Goal: Task Accomplishment & Management: Manage account settings

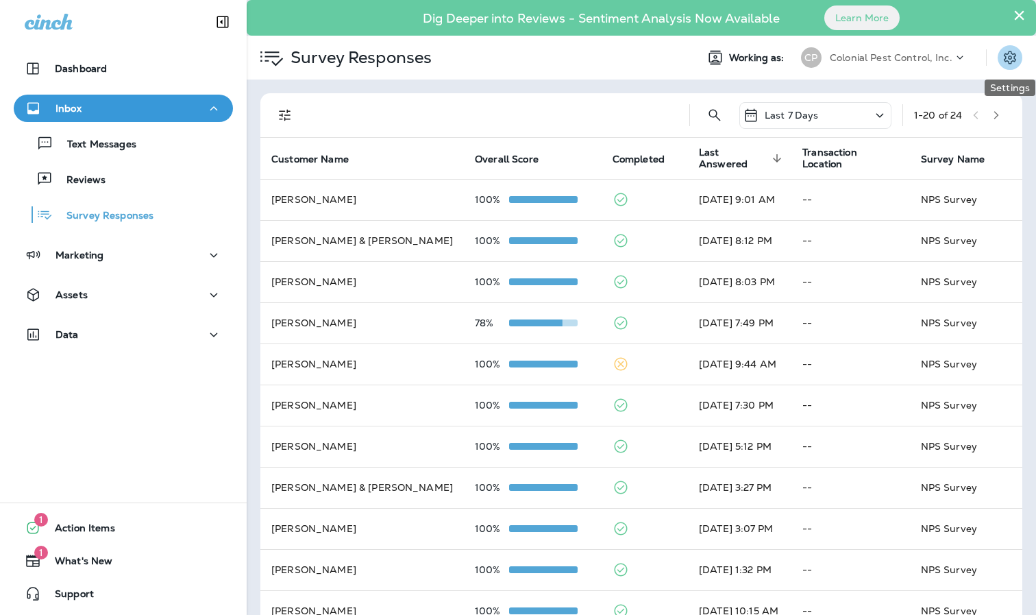
click at [1004, 62] on icon "Settings" at bounding box center [1010, 57] width 16 height 16
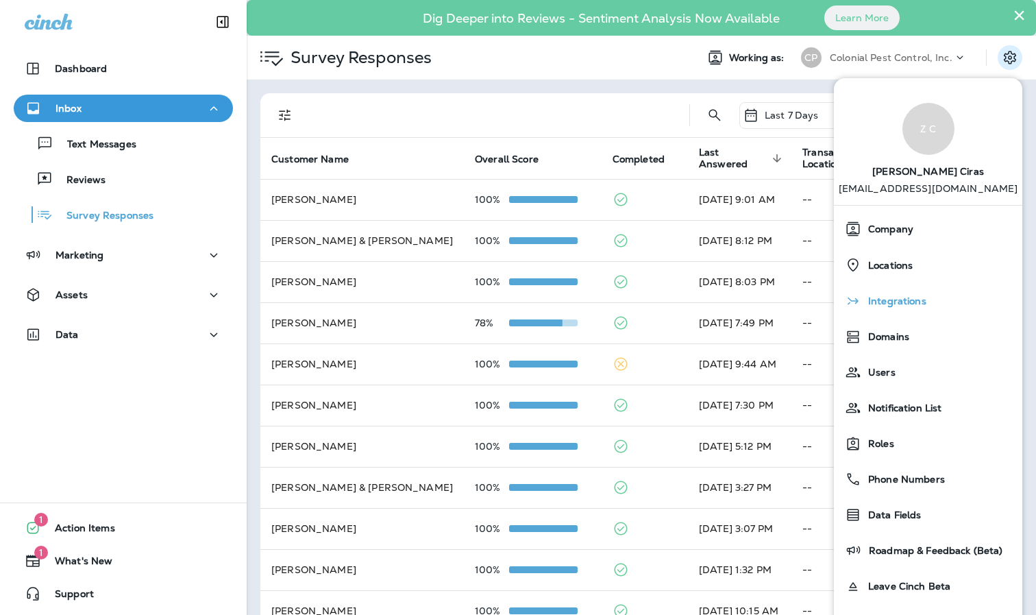
click at [898, 304] on span "Integrations" at bounding box center [893, 301] width 65 height 12
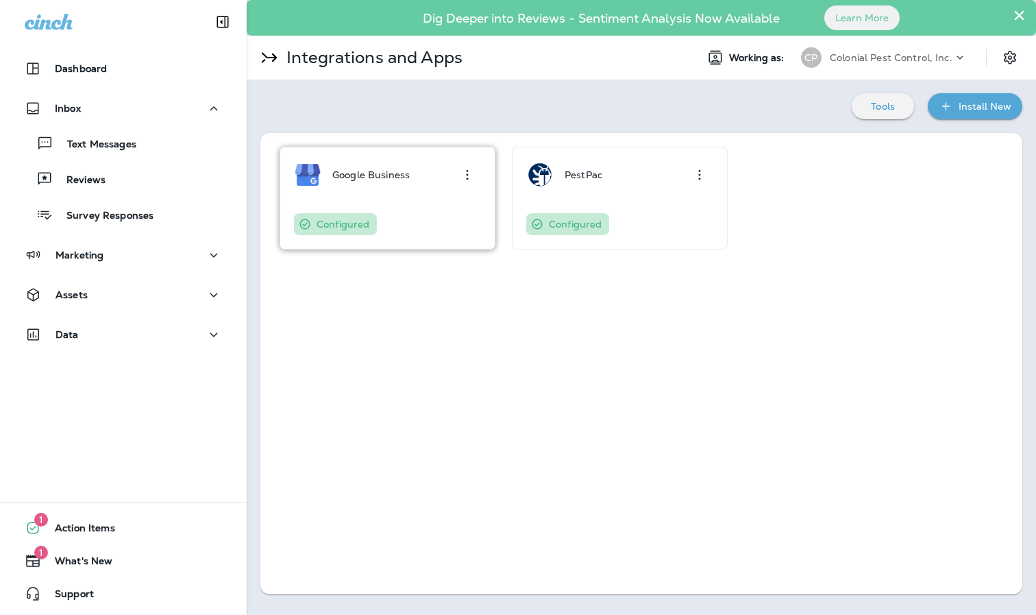
click at [375, 201] on div "Google Business Configured" at bounding box center [387, 198] width 187 height 74
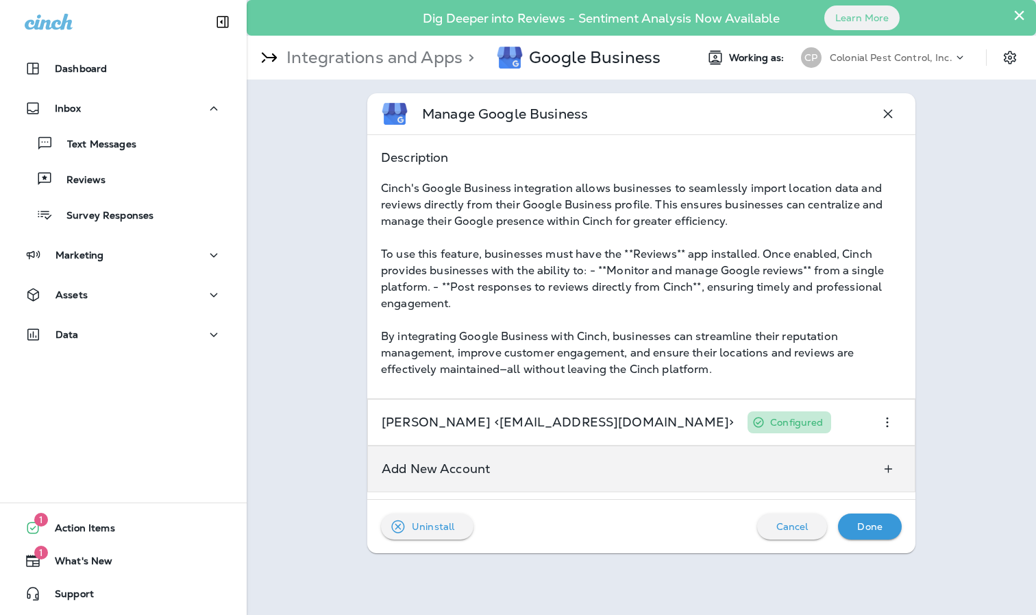
click at [719, 450] on div "Add New Account" at bounding box center [641, 468] width 548 height 47
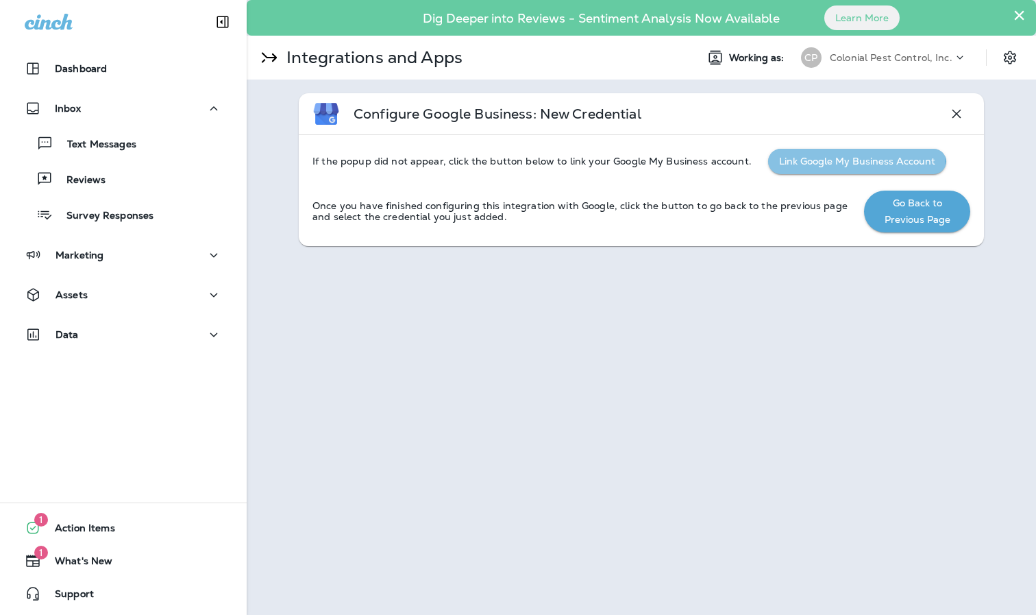
click at [845, 164] on button "Link Google My Business Account" at bounding box center [857, 161] width 178 height 25
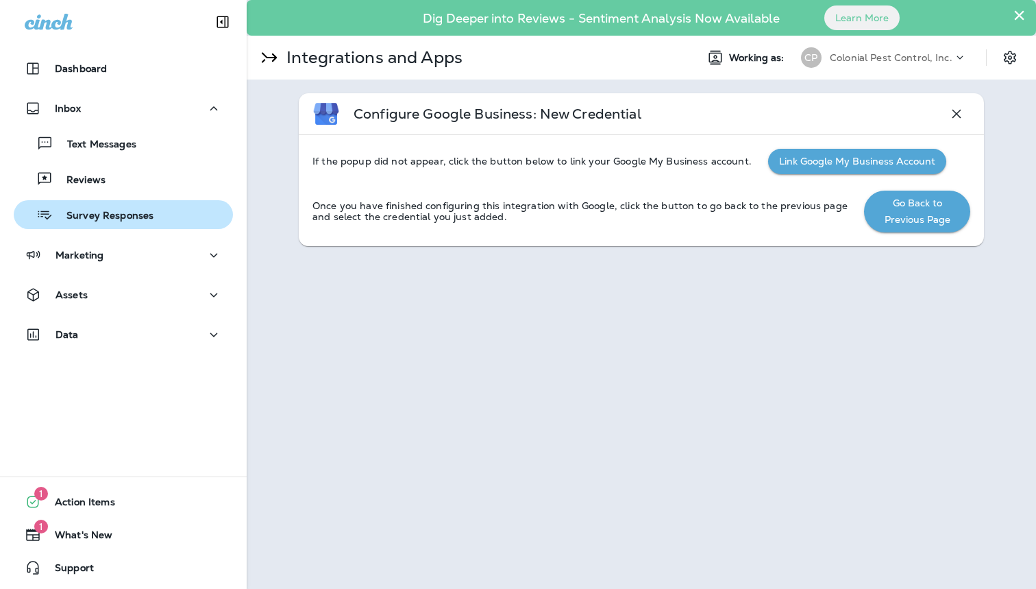
click at [108, 226] on button "Survey Responses" at bounding box center [123, 214] width 219 height 29
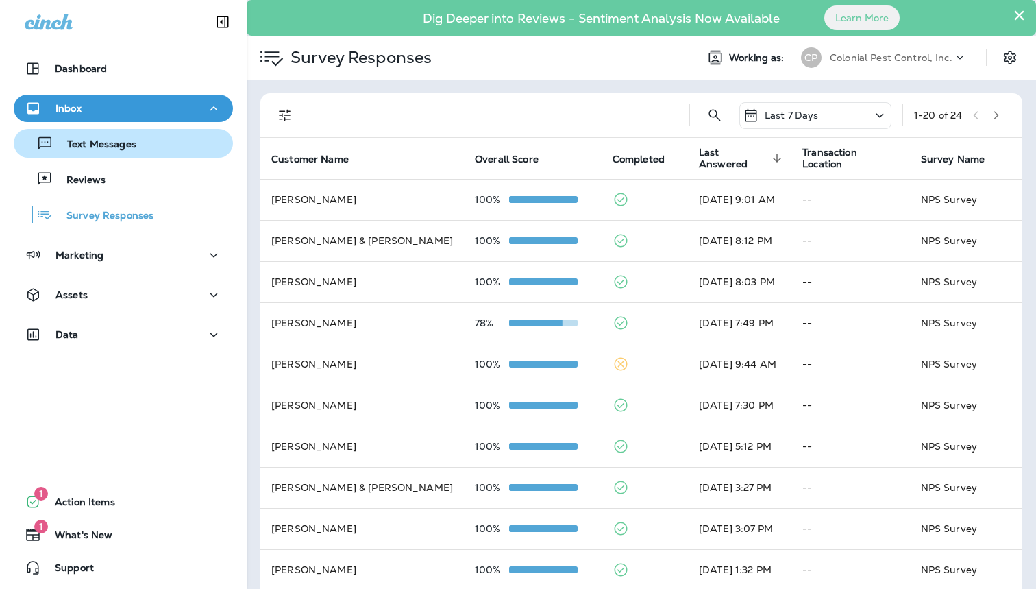
click at [145, 138] on div "Text Messages" at bounding box center [123, 143] width 208 height 21
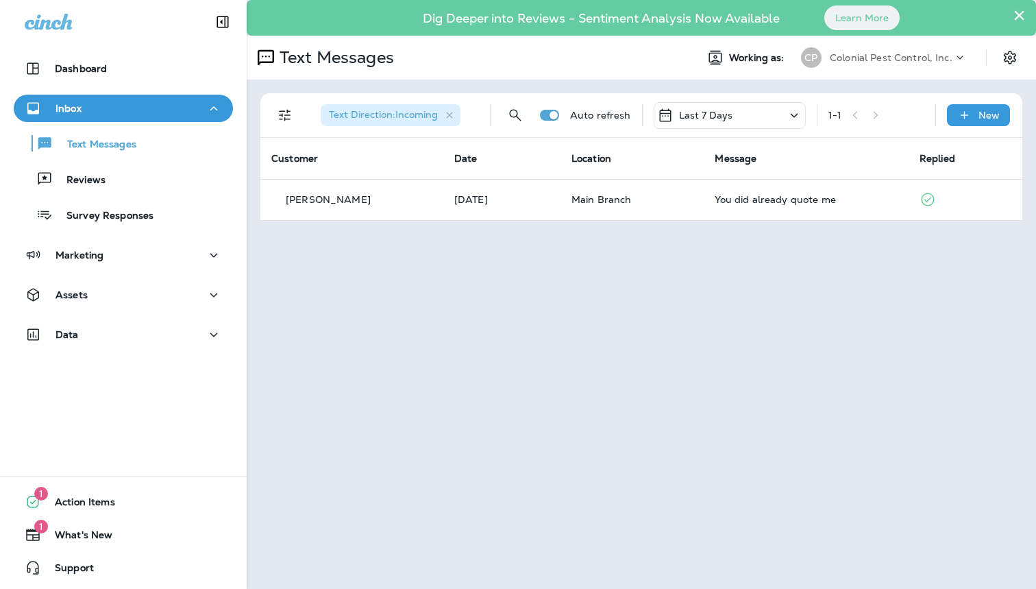
click at [541, 265] on div "× Dig Deeper into Reviews - Sentiment Analysis Now Available Learn More Text Me…" at bounding box center [641, 294] width 789 height 589
click at [395, 280] on div "× Dig Deeper into Reviews - Sentiment Analysis Now Available Learn More Text Me…" at bounding box center [641, 294] width 789 height 589
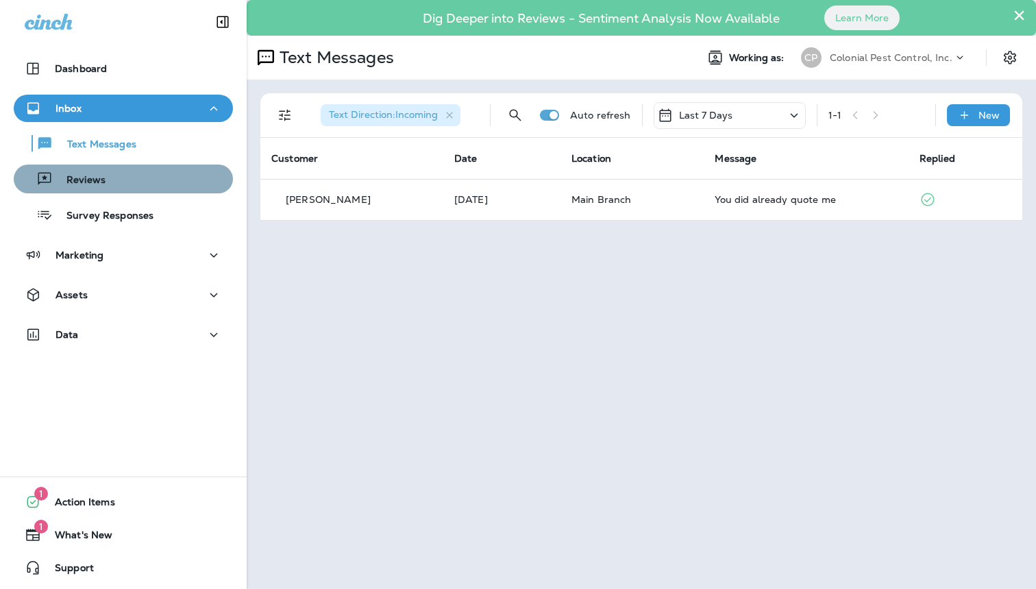
click at [107, 186] on div "Reviews" at bounding box center [123, 179] width 208 height 21
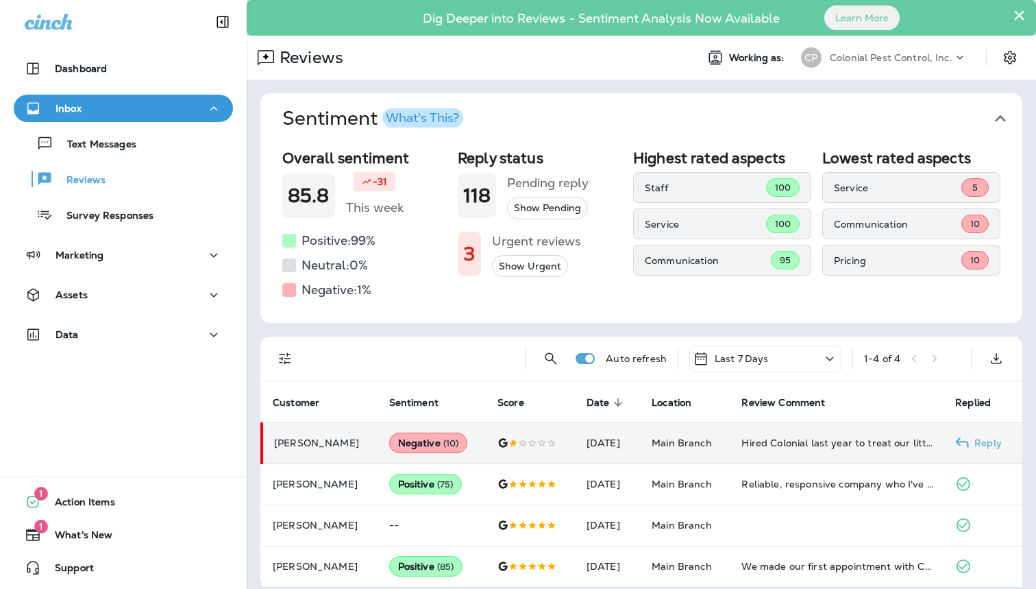
click at [499, 437] on div at bounding box center [530, 442] width 67 height 11
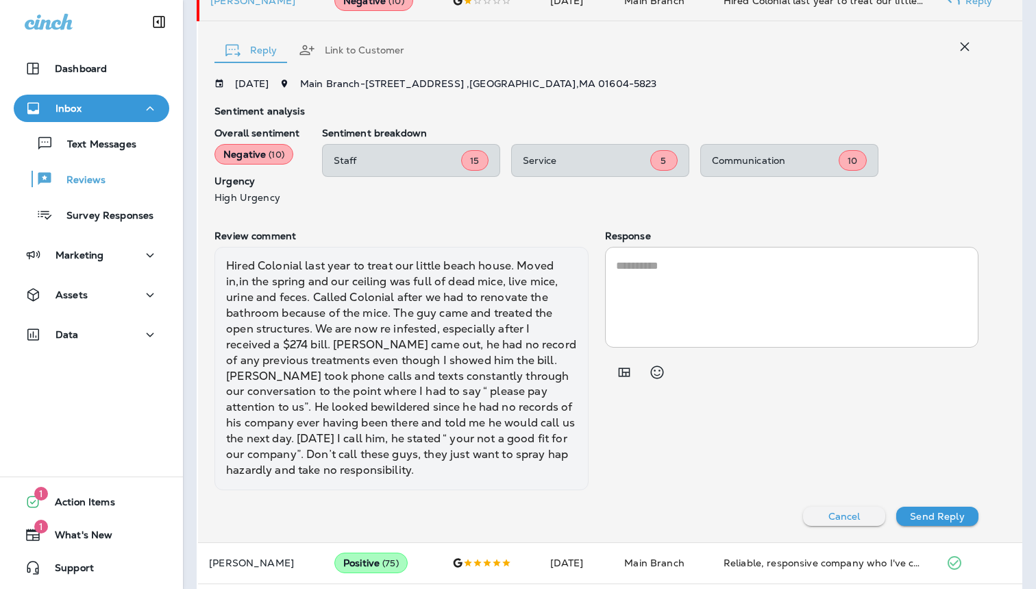
scroll to position [478, 0]
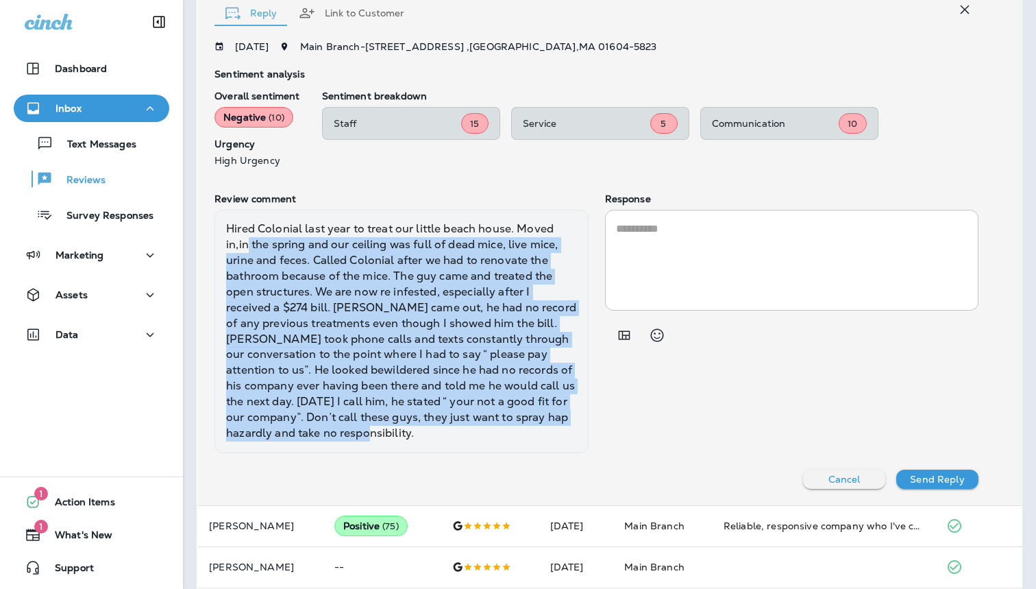
drag, startPoint x: 421, startPoint y: 412, endPoint x: 251, endPoint y: 227, distance: 250.2
click at [251, 227] on div "Hired Colonial last year to treat our little beach house. Moved in,in the sprin…" at bounding box center [400, 331] width 373 height 243
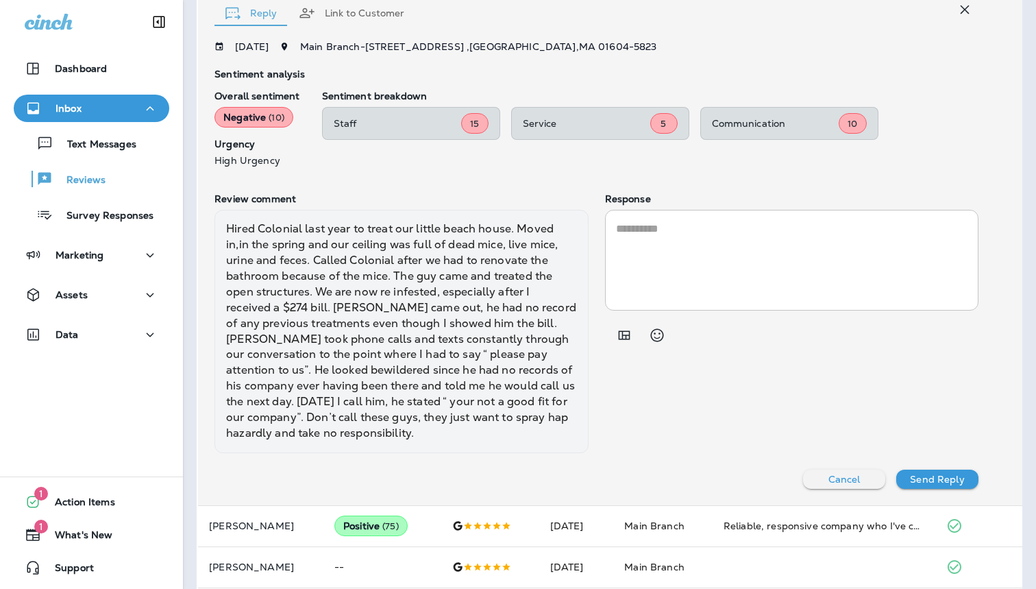
click at [227, 210] on div "Hired Colonial last year to treat our little beach house. Moved in,in the sprin…" at bounding box center [400, 331] width 373 height 243
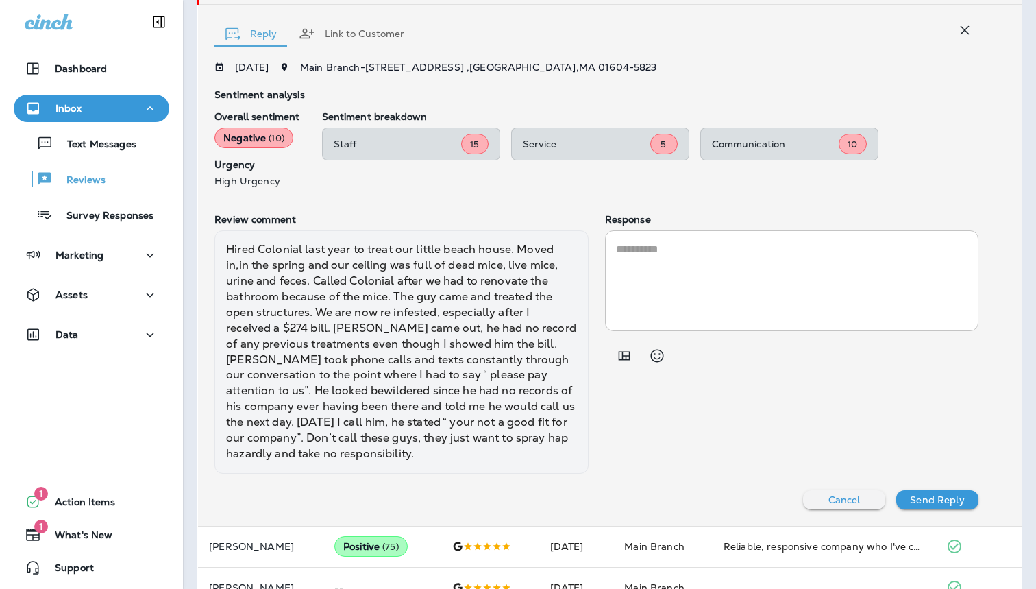
scroll to position [478, 0]
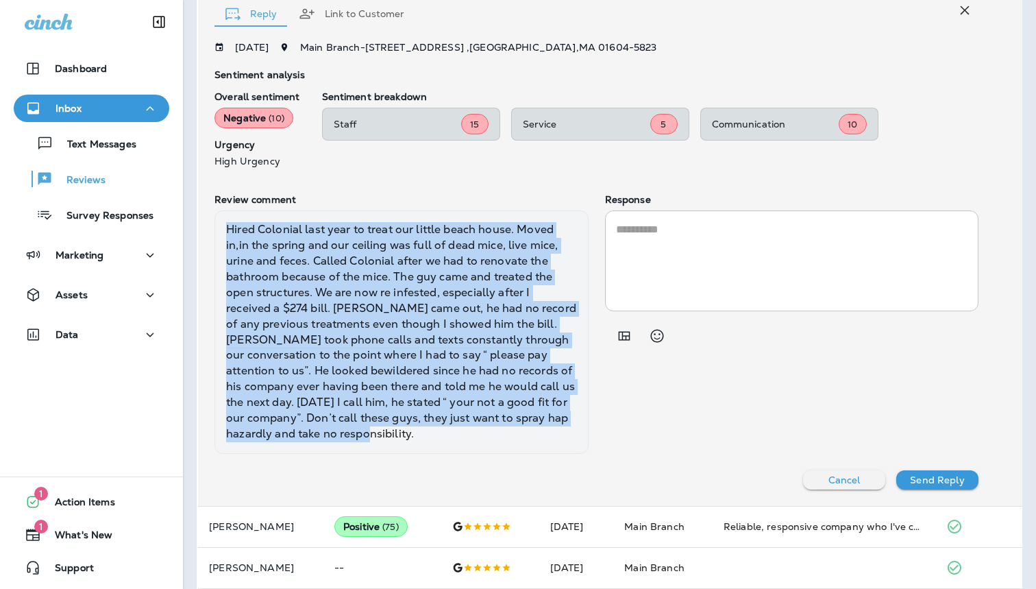
drag, startPoint x: 230, startPoint y: 208, endPoint x: 429, endPoint y: 425, distance: 294.3
click at [429, 425] on div "Hired Colonial last year to treat our little beach house. Moved in,in the sprin…" at bounding box center [400, 331] width 373 height 243
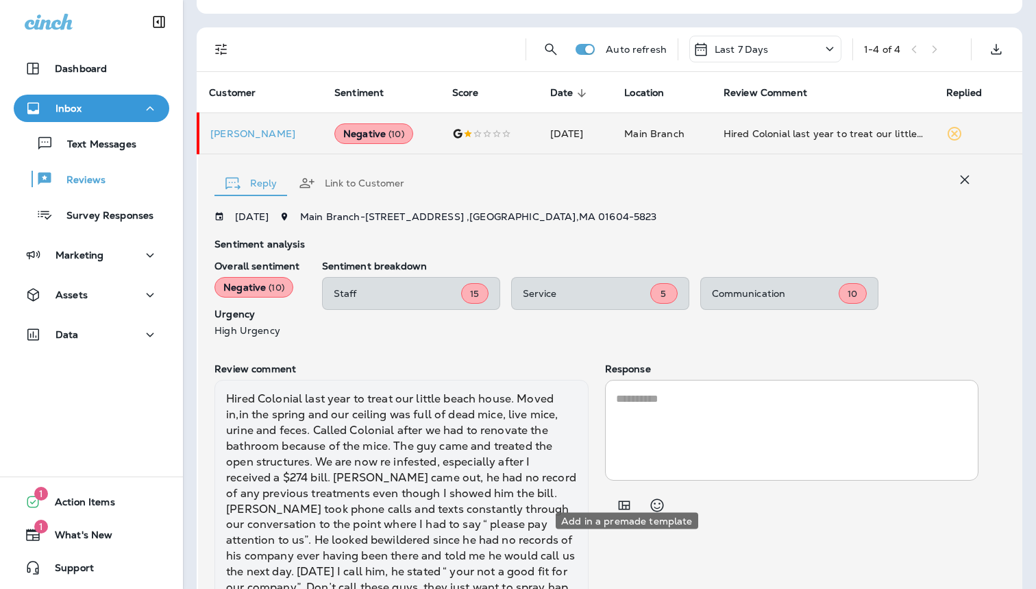
scroll to position [307, 0]
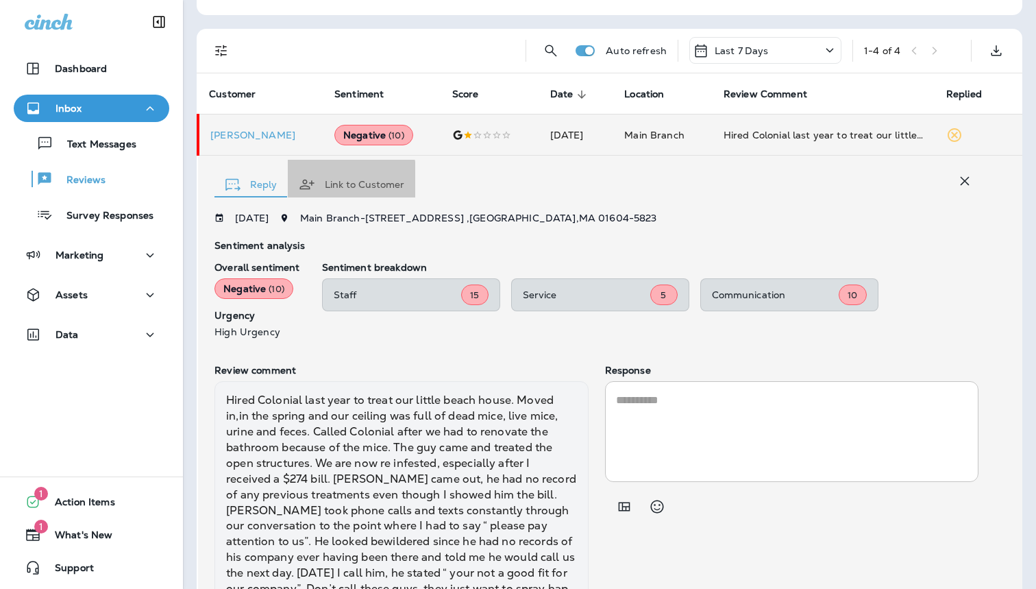
click at [315, 176] on icon "button" at bounding box center [307, 184] width 16 height 16
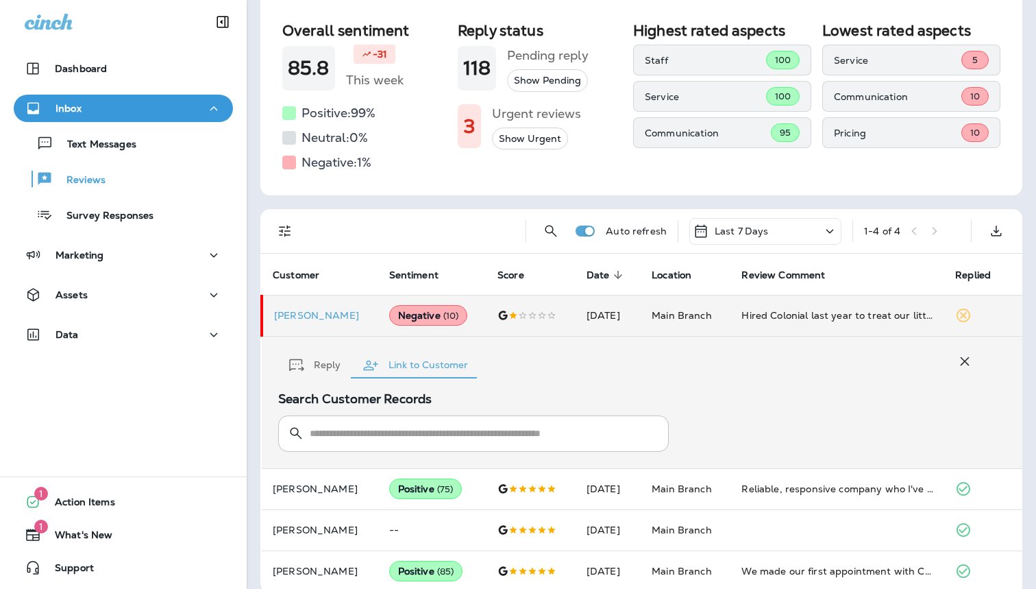
click at [375, 416] on input "text" at bounding box center [482, 433] width 344 height 36
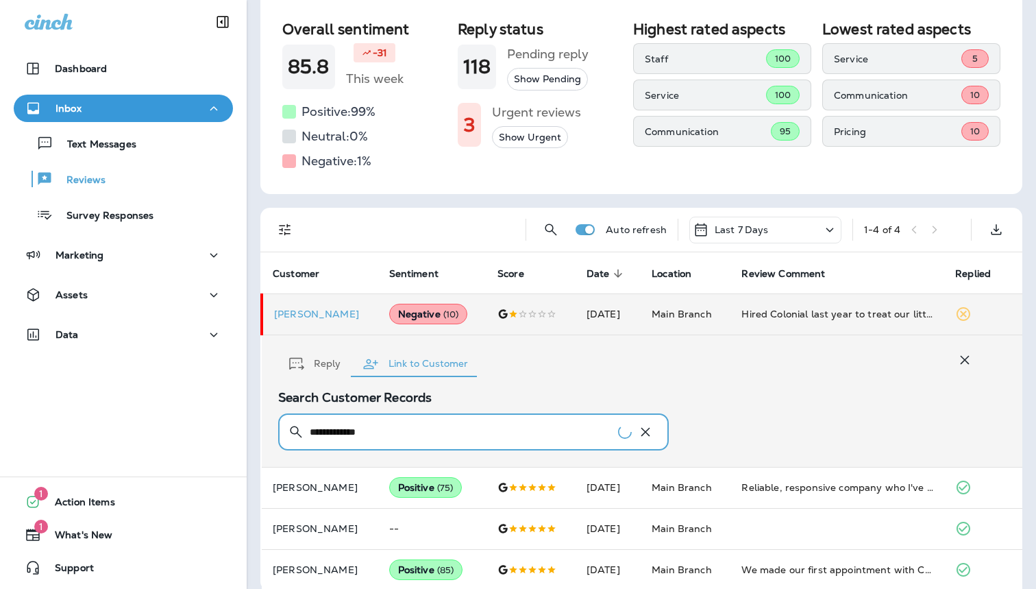
scroll to position [173, 0]
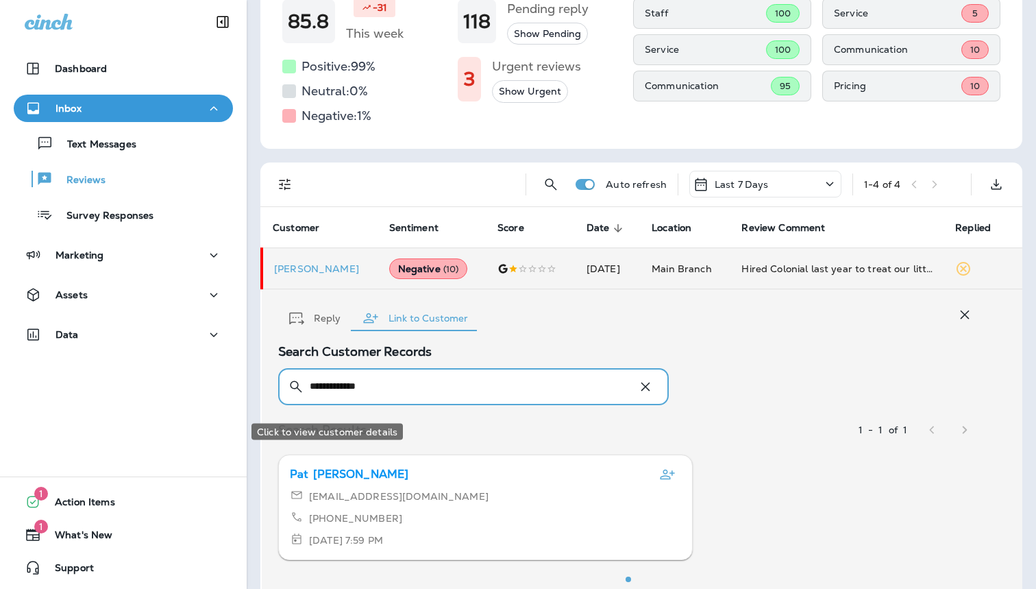
type input "**********"
click at [341, 466] on p "Churchill" at bounding box center [360, 474] width 95 height 16
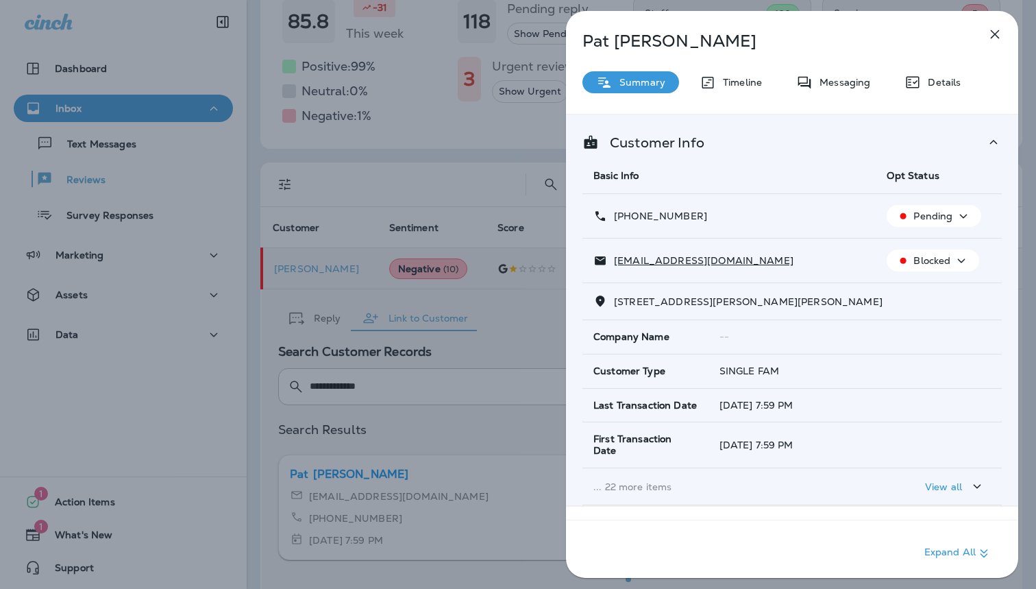
click at [992, 42] on icon "button" at bounding box center [995, 34] width 16 height 16
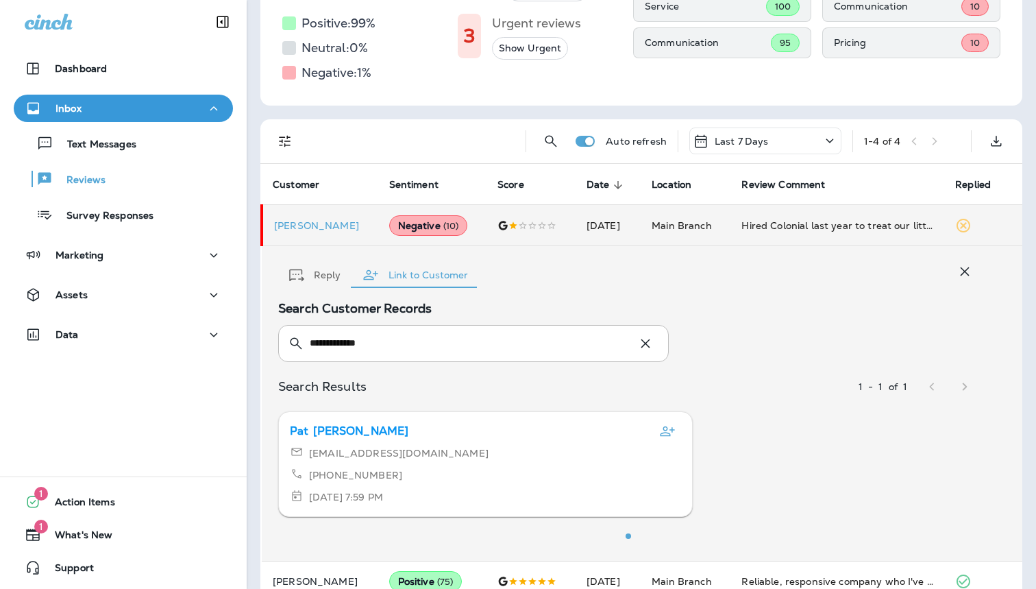
scroll to position [190, 0]
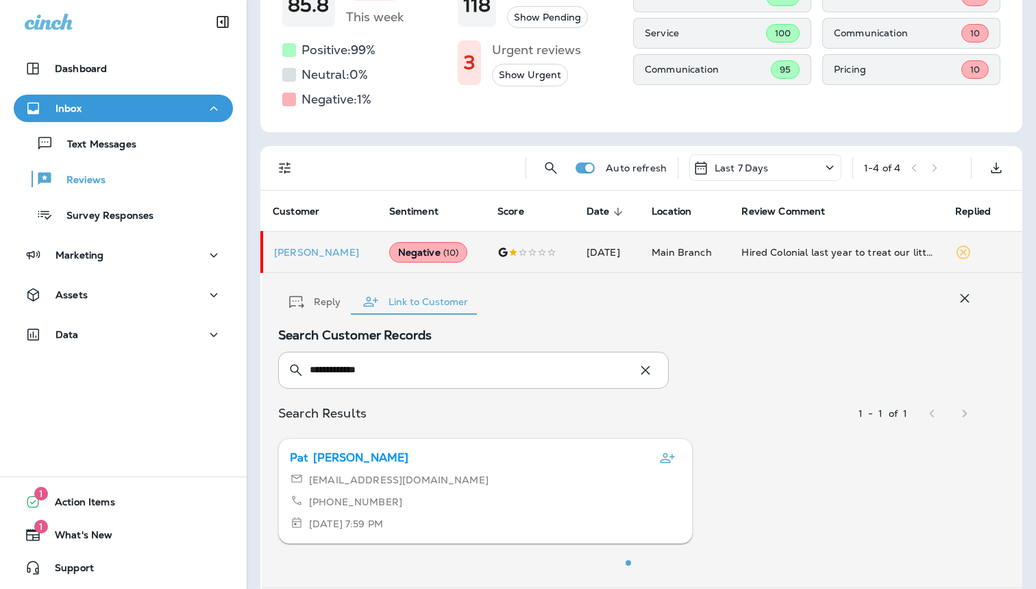
click at [473, 473] on div "setter@aol.com +1 (774) 364-0561 10/1/2025, 7:59 PM" at bounding box center [485, 501] width 391 height 60
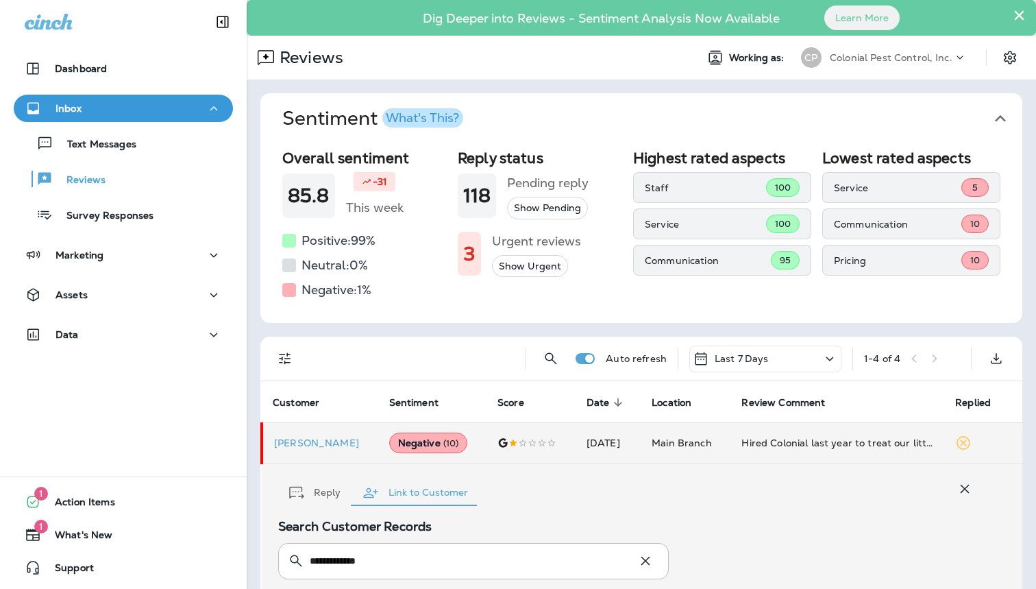
scroll to position [0, 0]
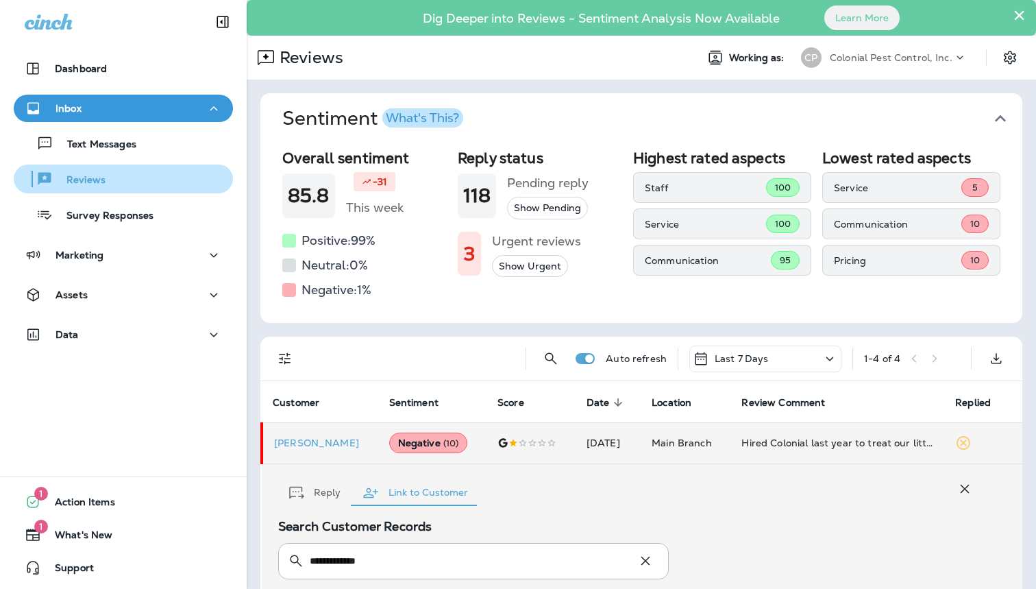
click at [131, 173] on div "Reviews" at bounding box center [123, 179] width 208 height 21
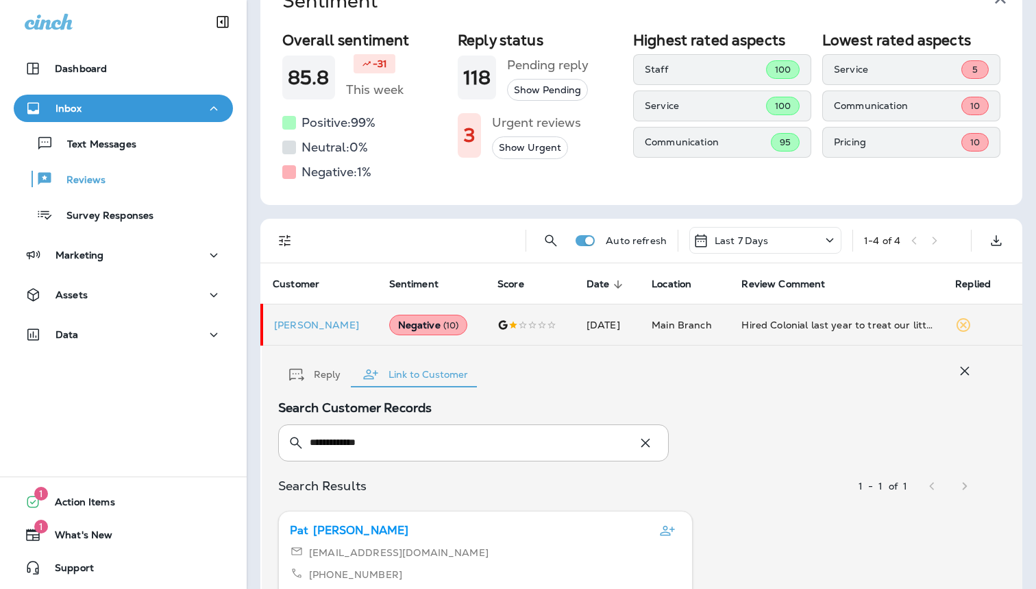
scroll to position [92, 0]
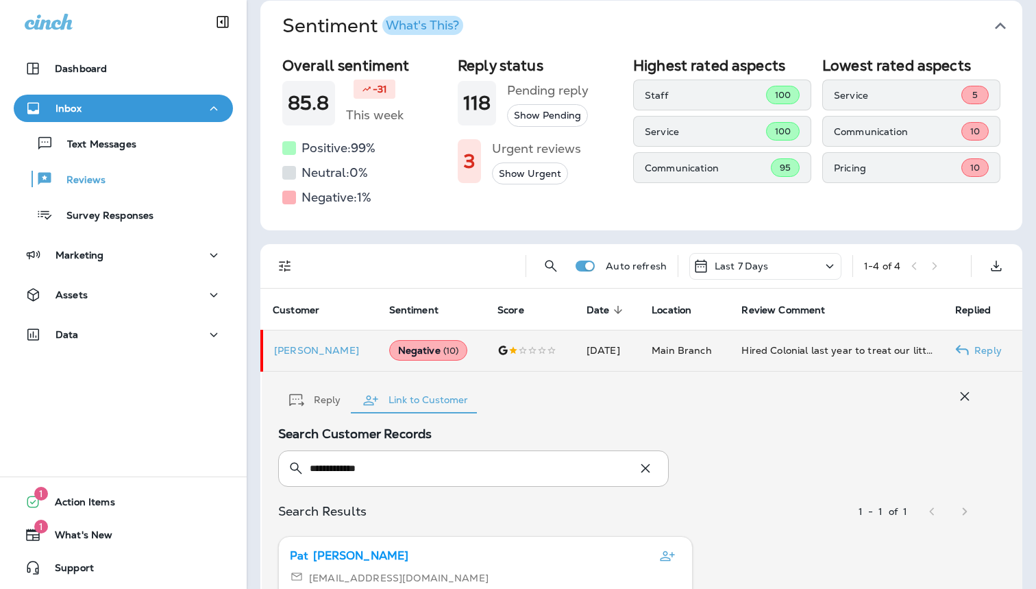
click at [742, 335] on td "Hired Colonial last year to treat our little beach house. Moved in,in the sprin…" at bounding box center [837, 350] width 214 height 41
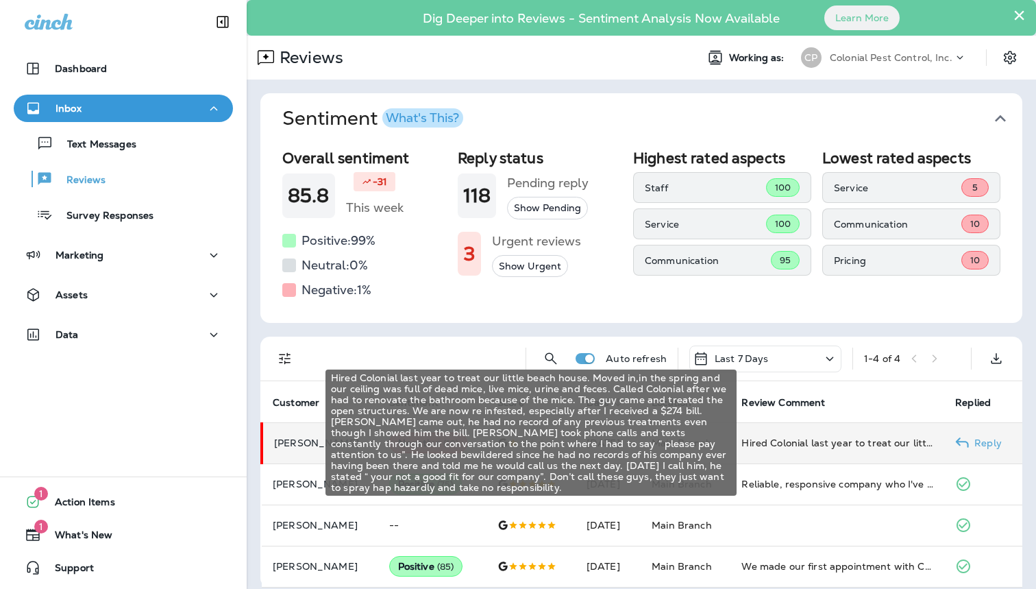
click at [865, 436] on div "Hired Colonial last year to treat our little beach house. Moved in,in the sprin…" at bounding box center [837, 443] width 192 height 14
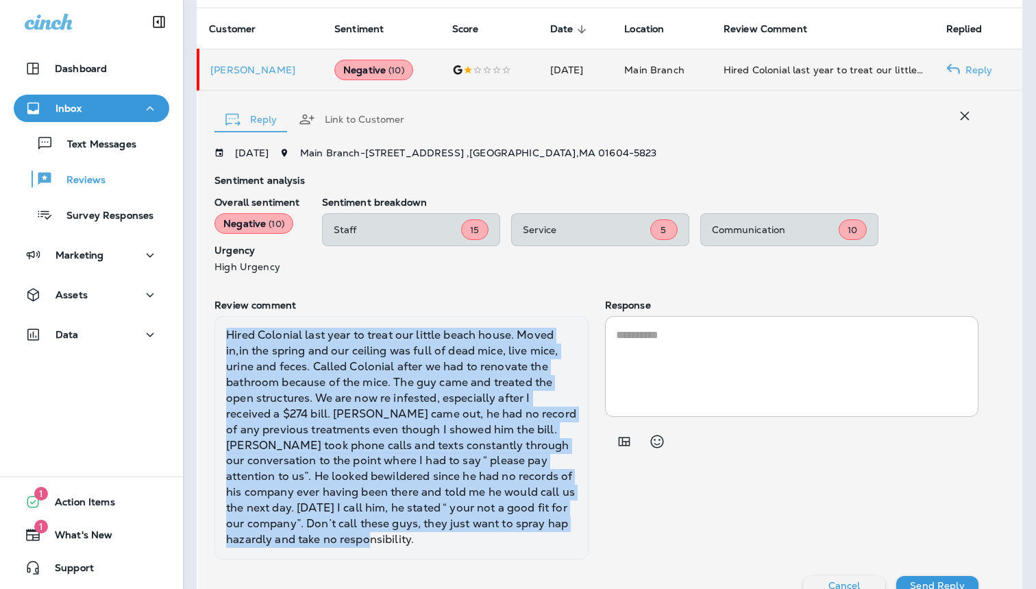
drag, startPoint x: 432, startPoint y: 524, endPoint x: 200, endPoint y: 317, distance: 310.5
click at [200, 317] on div "Reply Link to Customer 10/01/2025 Main Branch - 32 Lake Ave , Worcester , MA 01…" at bounding box center [610, 350] width 824 height 520
copy div "Hired Colonial last year to treat our little beach house. Moved in,in the sprin…"
click at [207, 311] on div "Reply Link to Customer 10/01/2025 Main Branch - 32 Lake Ave , Worcester , MA 01…" at bounding box center [610, 350] width 824 height 520
drag, startPoint x: 418, startPoint y: 514, endPoint x: 228, endPoint y: 324, distance: 268.4
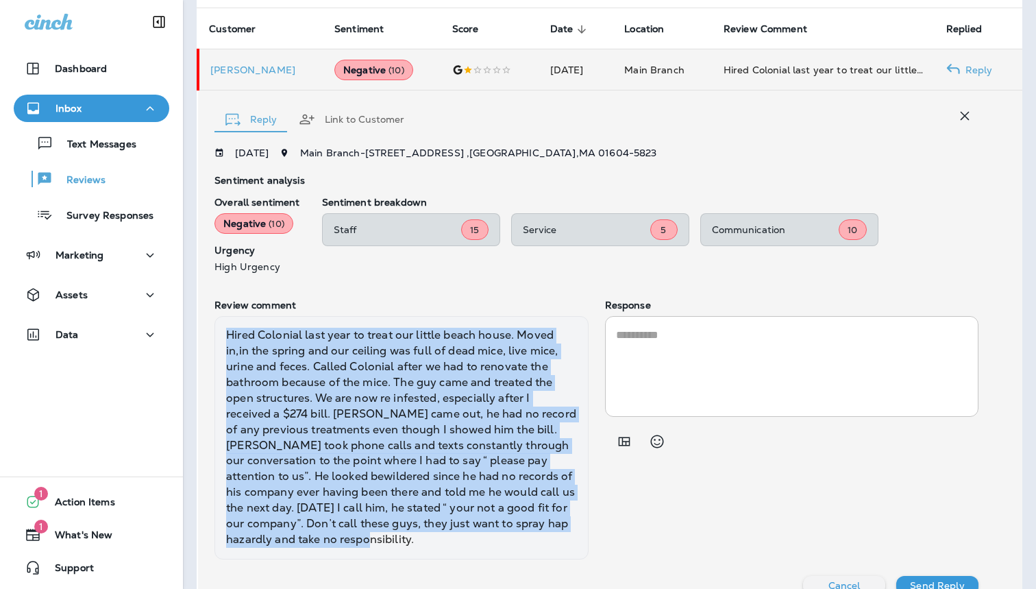
click at [228, 324] on div "Hired Colonial last year to treat our little beach house. Moved in,in the sprin…" at bounding box center [400, 437] width 373 height 243
copy div "Hired Colonial last year to treat our little beach house. Moved in,in the sprin…"
click at [567, 370] on div "Hired Colonial last year to treat our little beach house. Moved in,in the sprin…" at bounding box center [400, 437] width 373 height 243
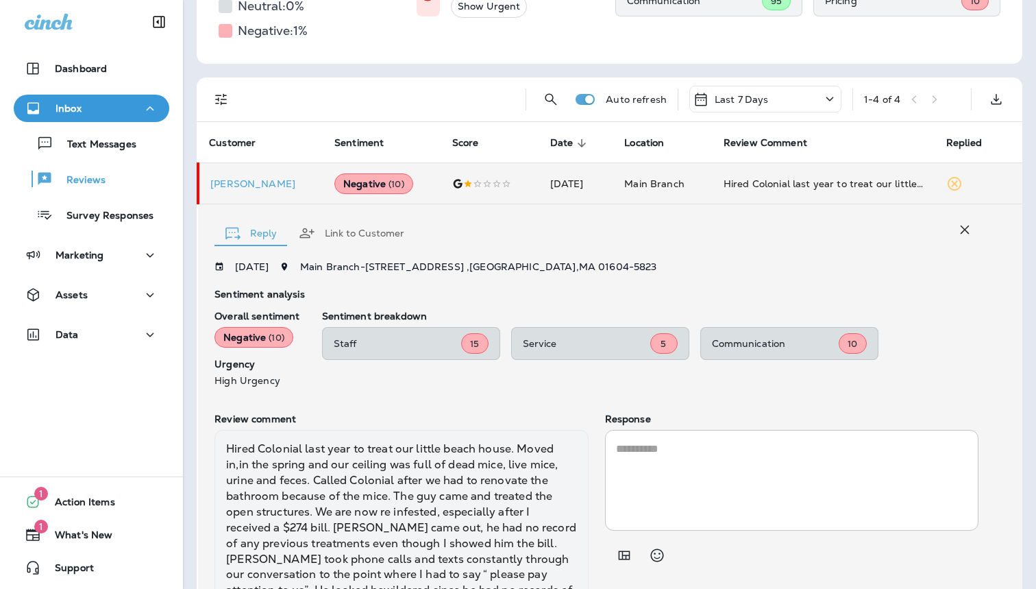
scroll to position [241, 0]
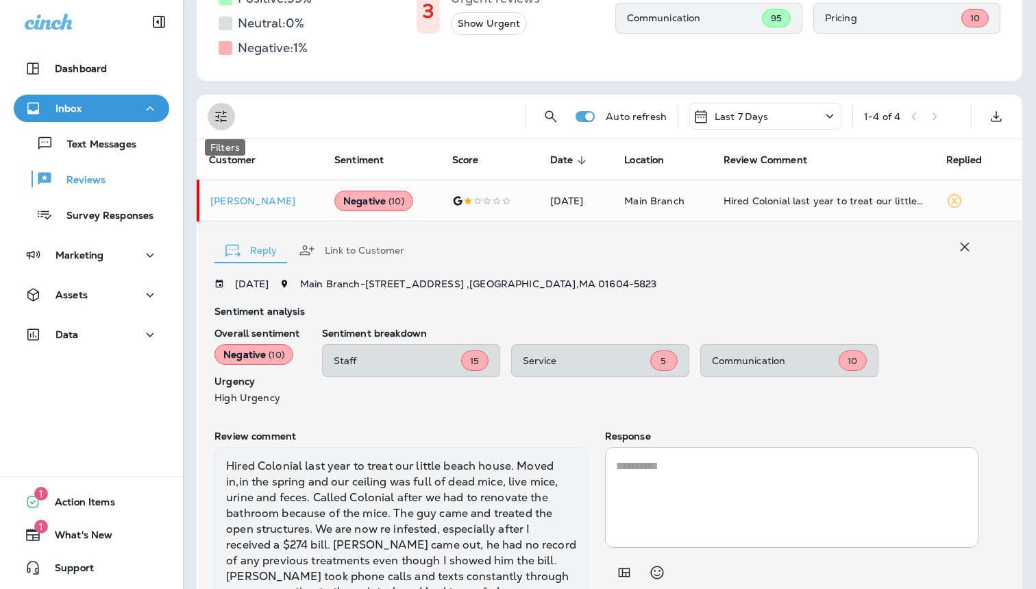
click at [225, 114] on icon "Filters" at bounding box center [221, 116] width 16 height 16
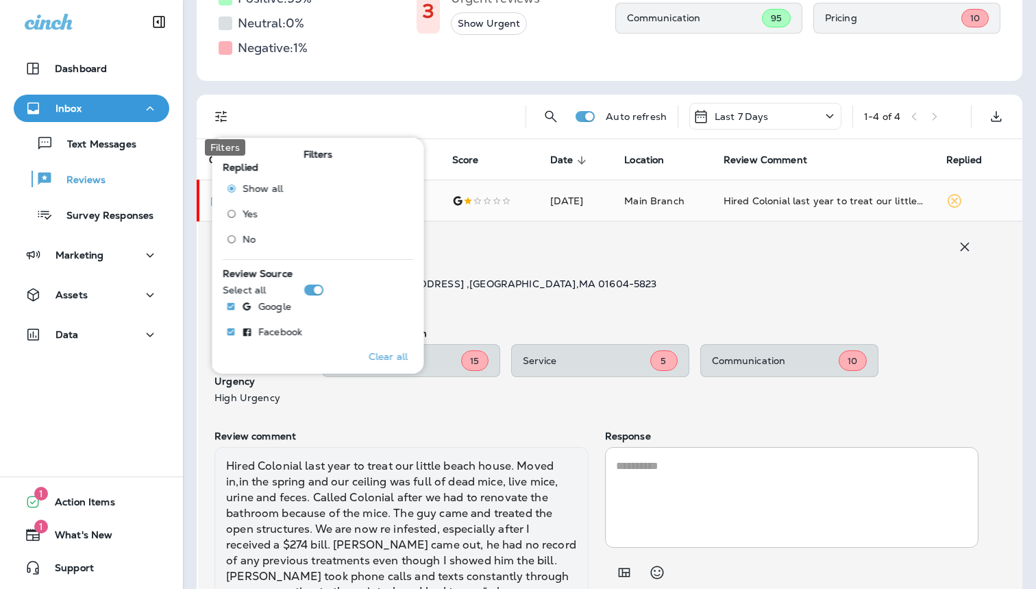
click at [225, 114] on icon "Filters" at bounding box center [221, 116] width 16 height 16
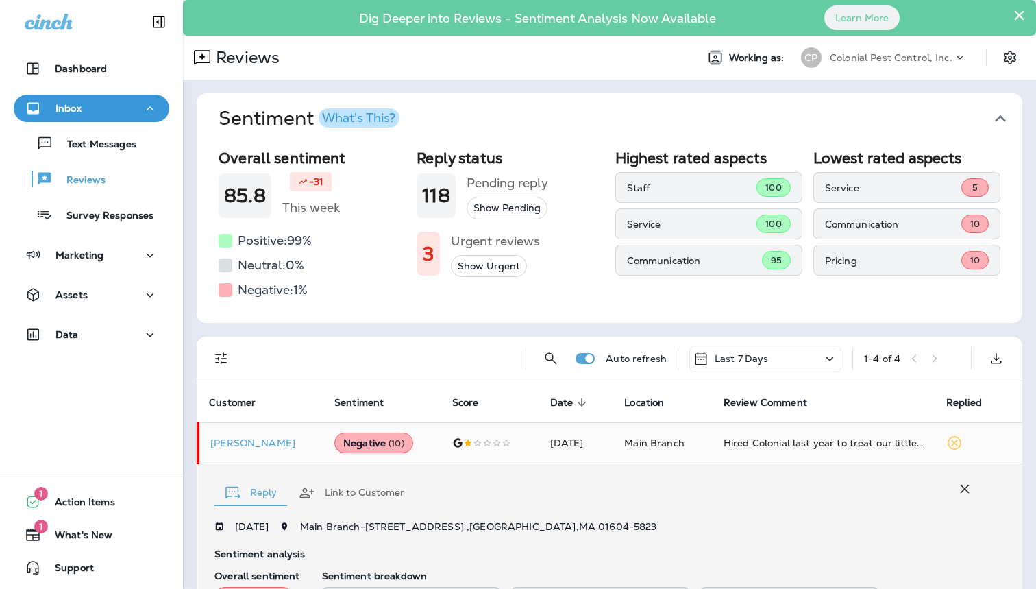
scroll to position [0, 0]
click at [1015, 62] on icon "Settings" at bounding box center [1010, 57] width 12 height 13
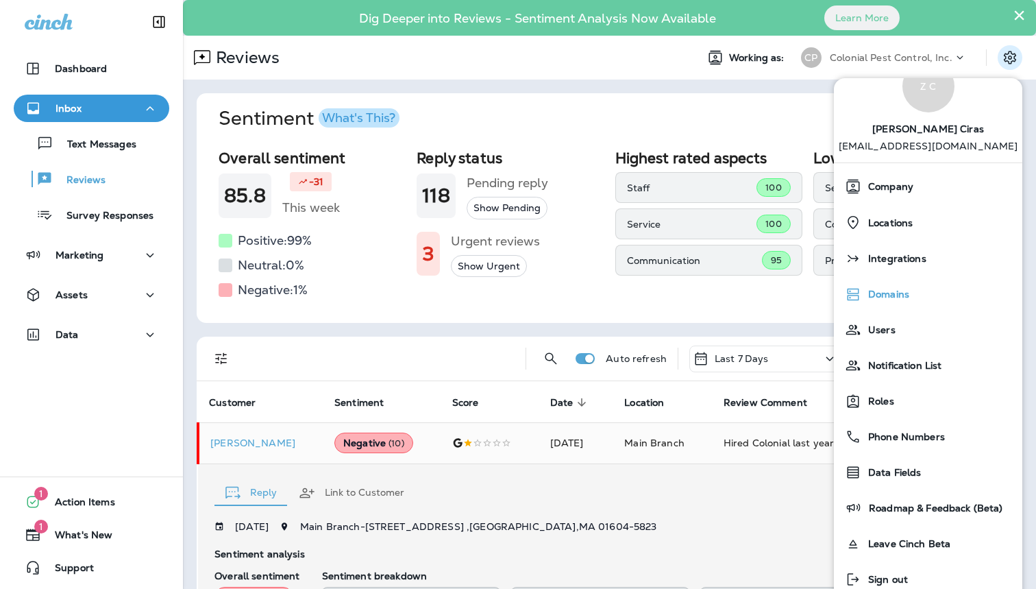
scroll to position [42, 0]
click at [904, 369] on span "Notification List" at bounding box center [901, 366] width 80 height 12
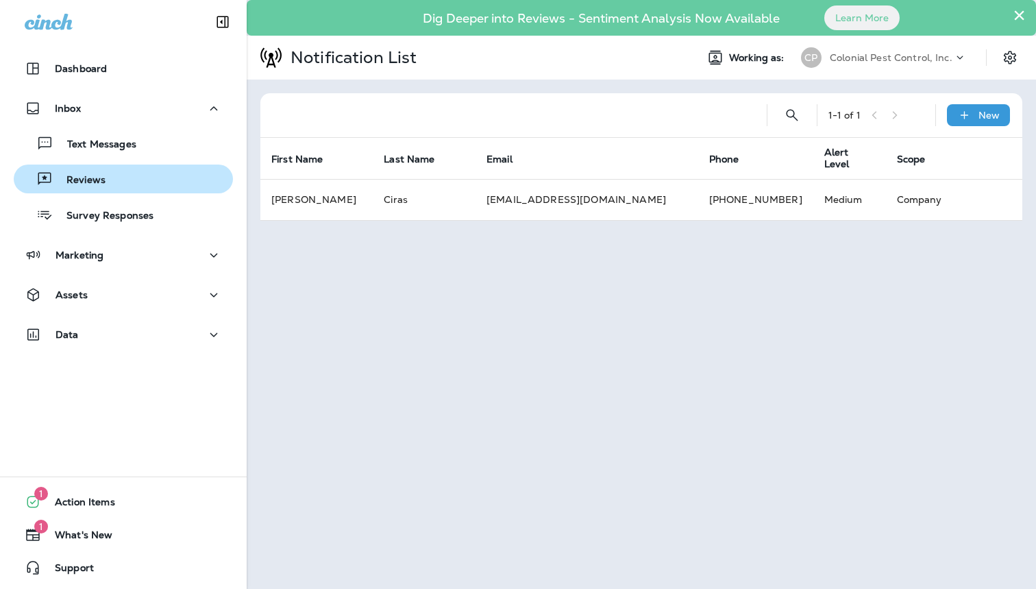
click at [167, 175] on div "Reviews" at bounding box center [123, 179] width 208 height 21
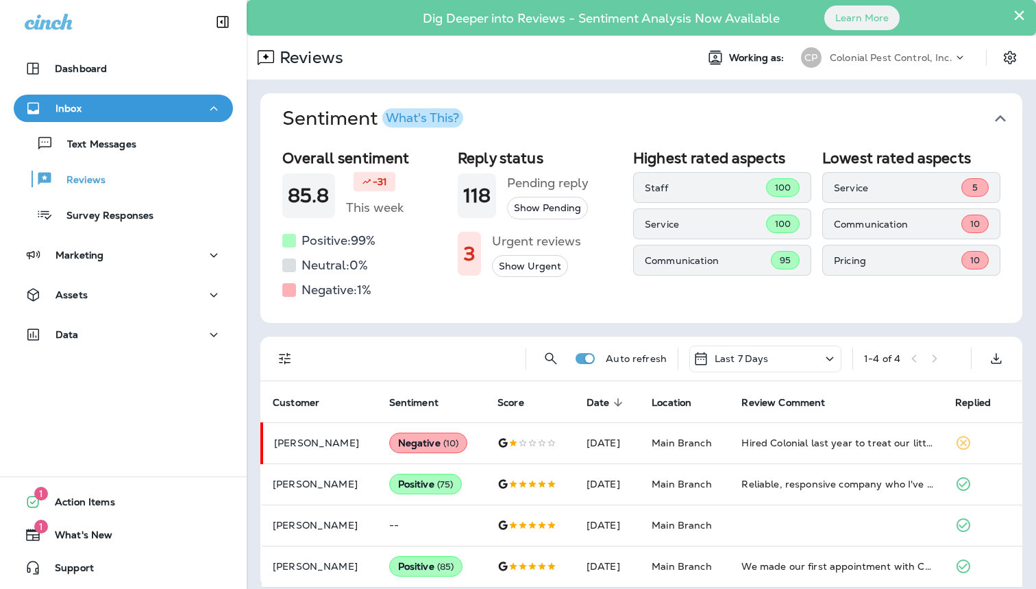
click at [312, 299] on h5 "Negative: 1 %" at bounding box center [336, 290] width 70 height 22
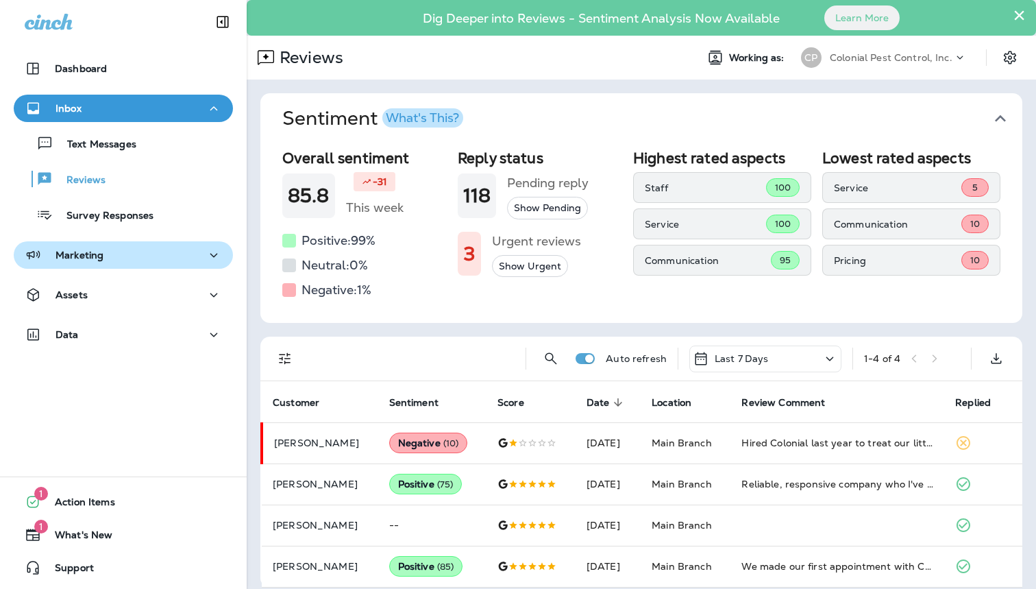
click at [138, 248] on div "Marketing" at bounding box center [123, 255] width 197 height 17
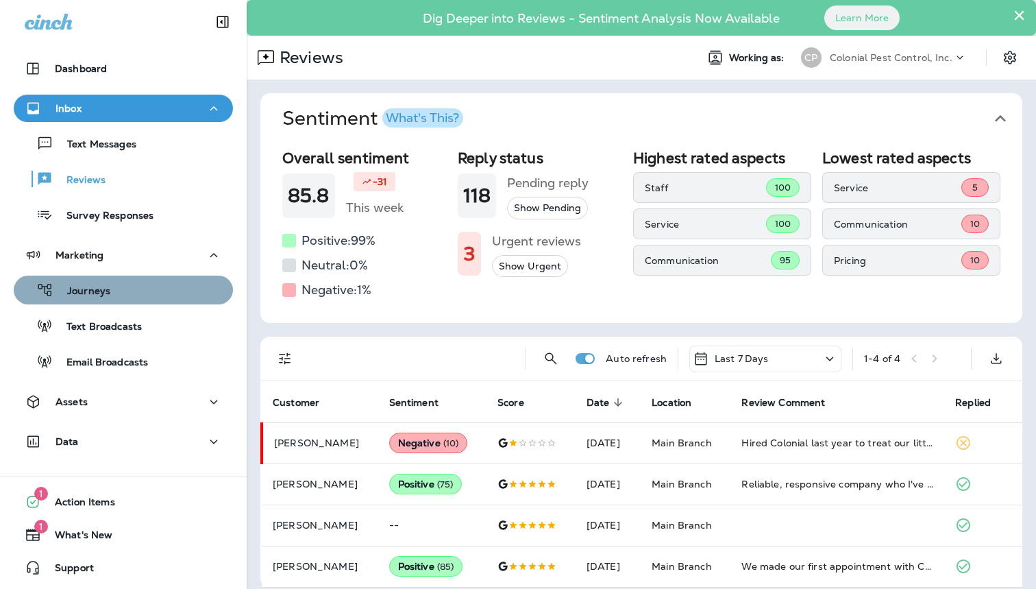
click at [120, 292] on div "Journeys" at bounding box center [123, 290] width 208 height 21
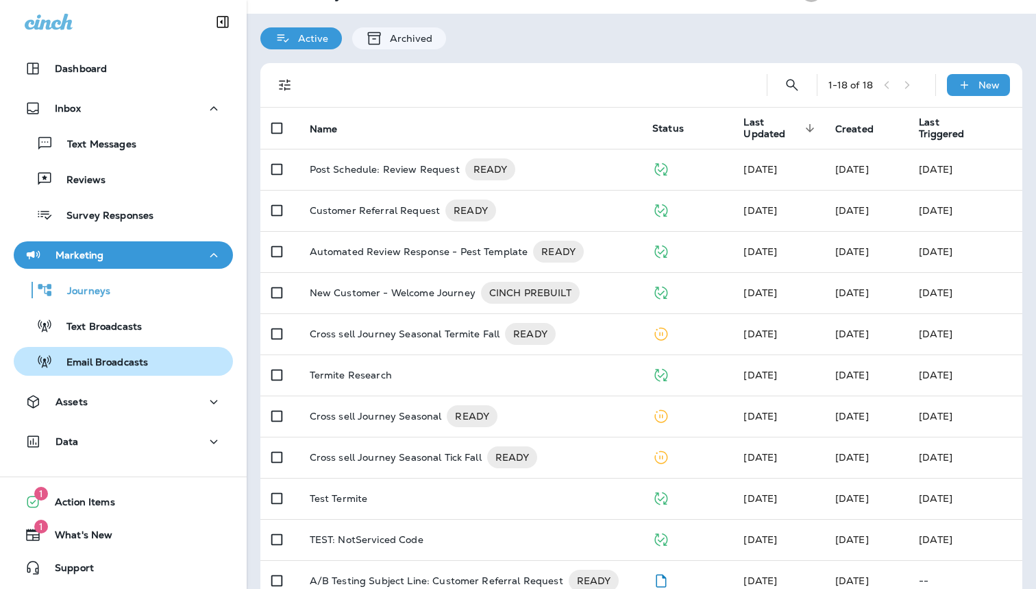
scroll to position [64, 0]
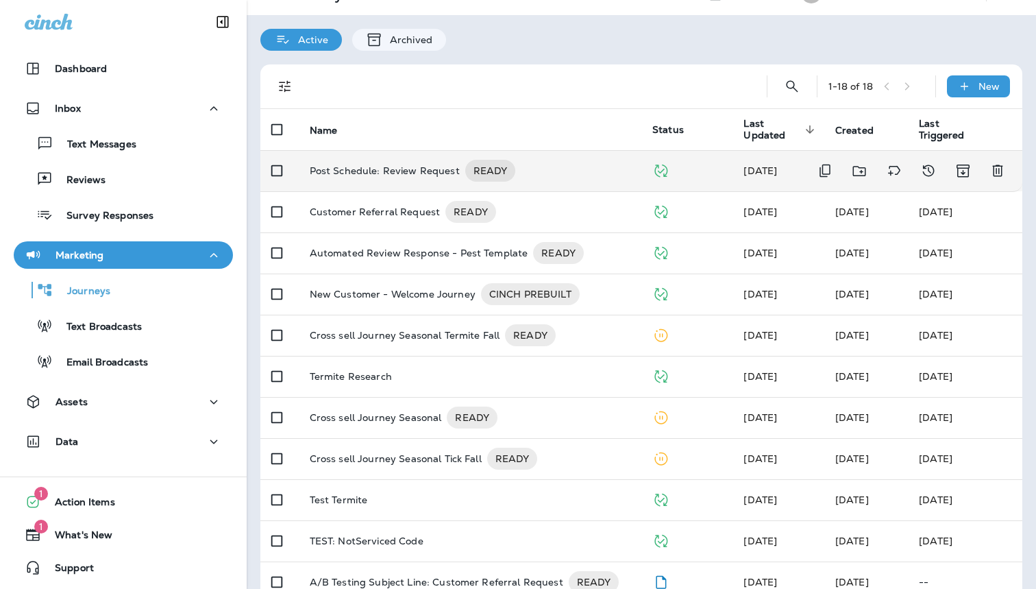
click at [448, 162] on p "Post Schedule: Review Request" at bounding box center [385, 171] width 150 height 22
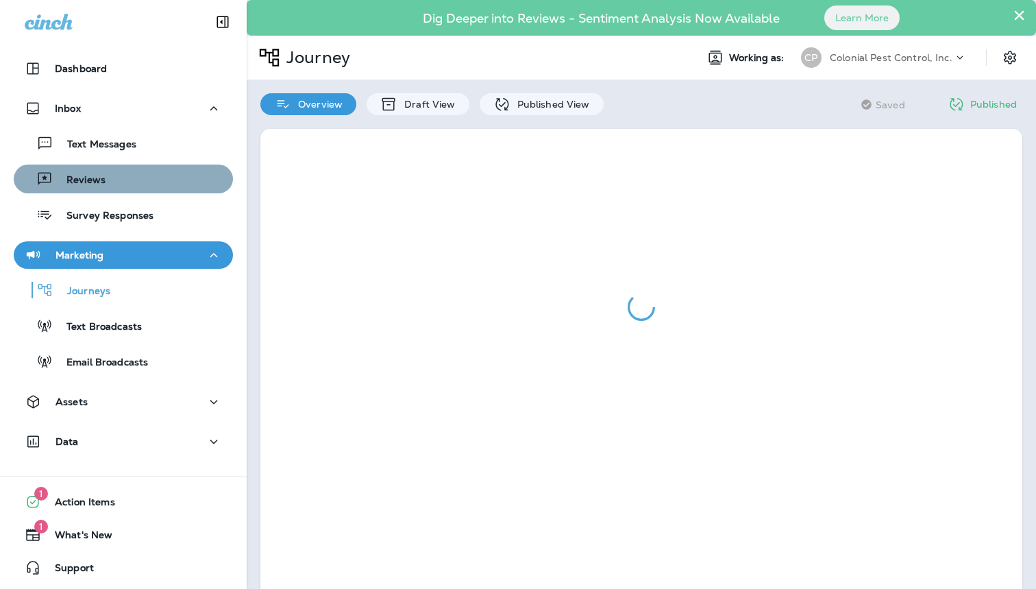
click at [122, 180] on div "Reviews" at bounding box center [123, 179] width 208 height 21
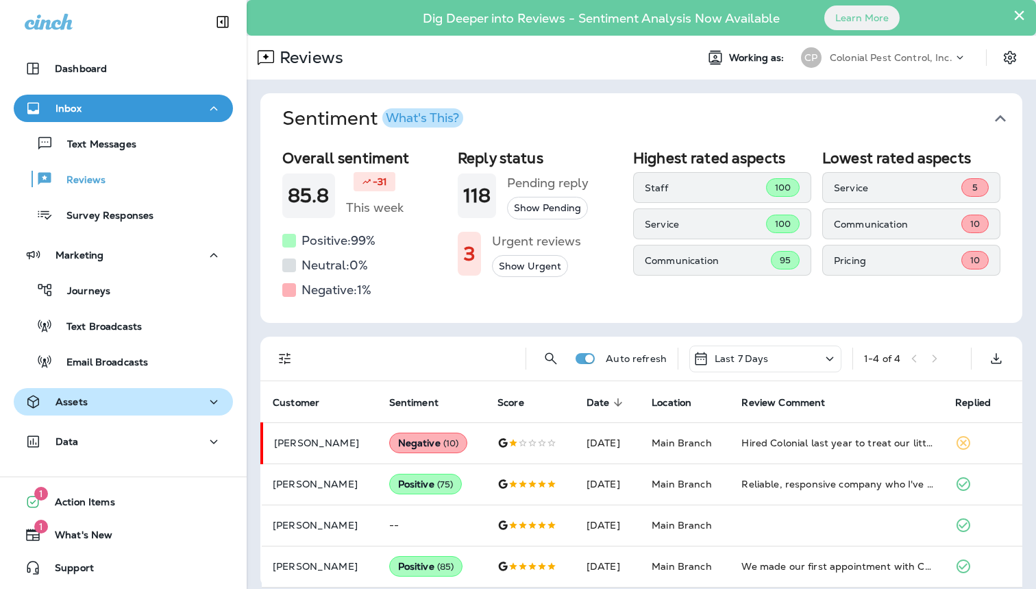
click at [118, 398] on div "Assets" at bounding box center [123, 401] width 197 height 17
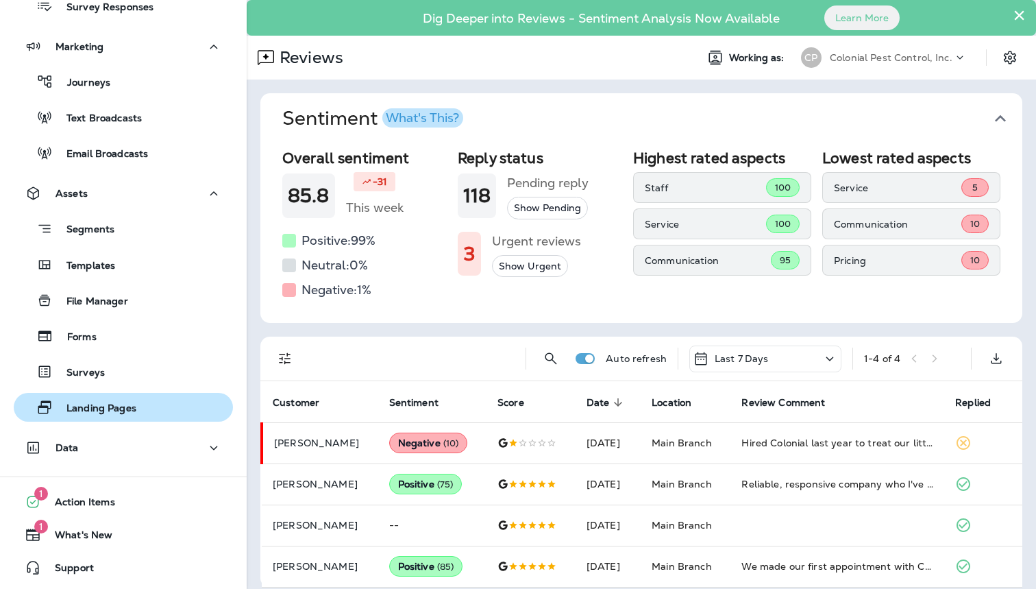
scroll to position [208, 0]
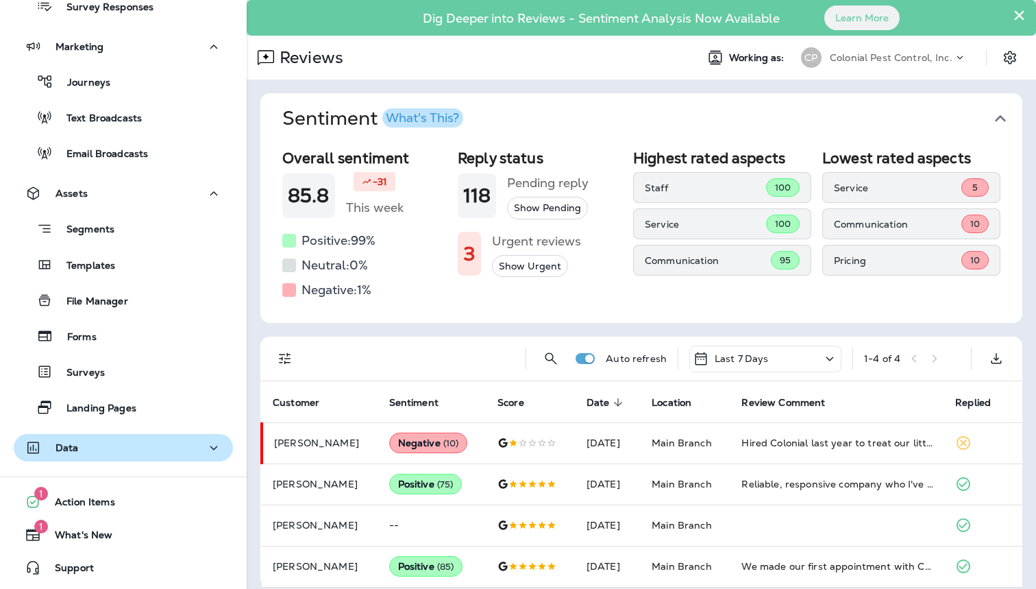
click at [106, 444] on div "Data" at bounding box center [123, 447] width 197 height 17
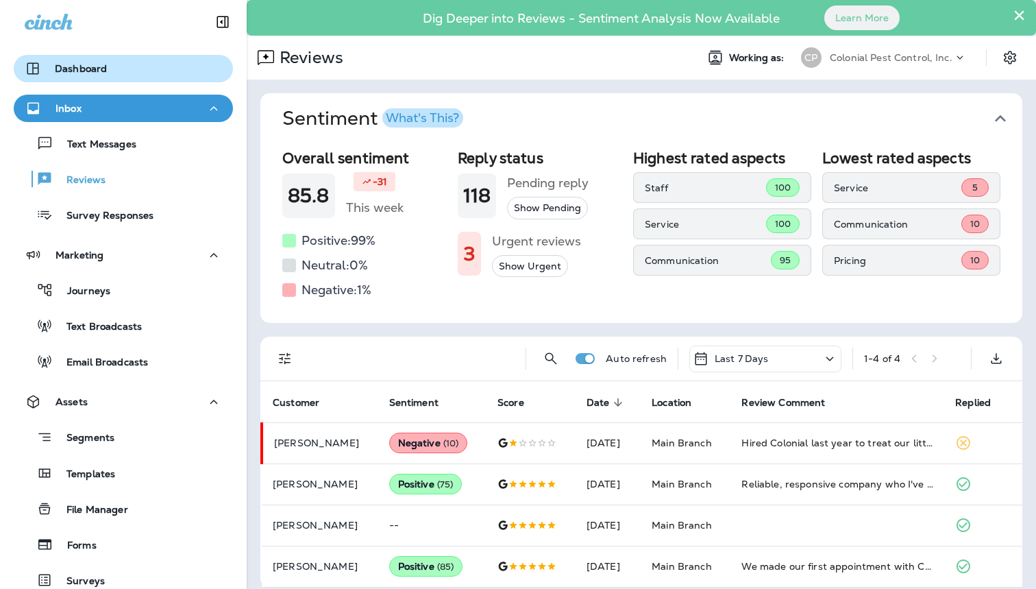
scroll to position [0, 0]
click at [169, 71] on div "Dashboard" at bounding box center [123, 68] width 197 height 16
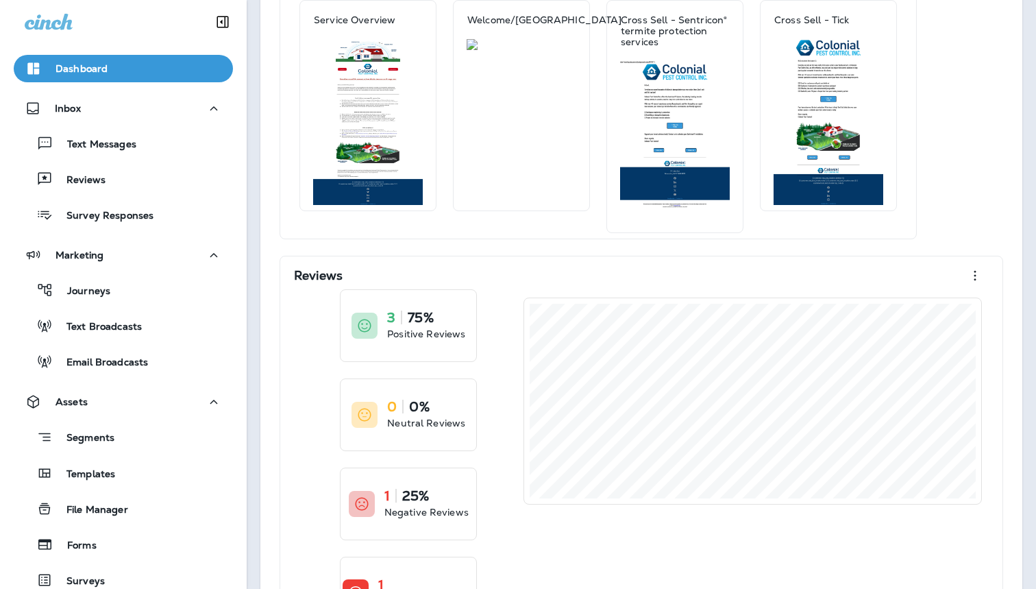
scroll to position [487, 0]
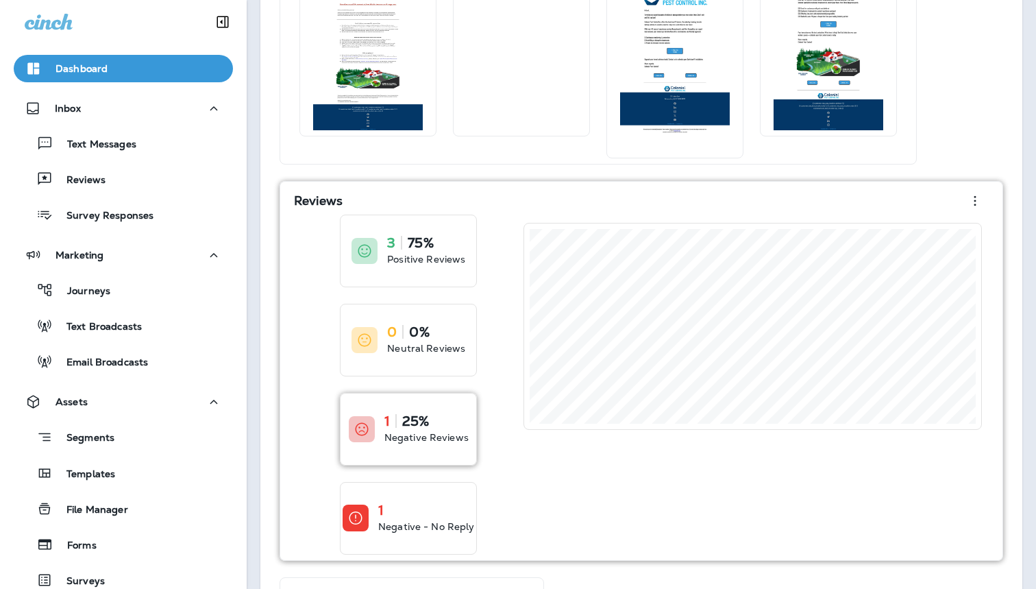
click at [427, 415] on p "25%" at bounding box center [415, 421] width 27 height 14
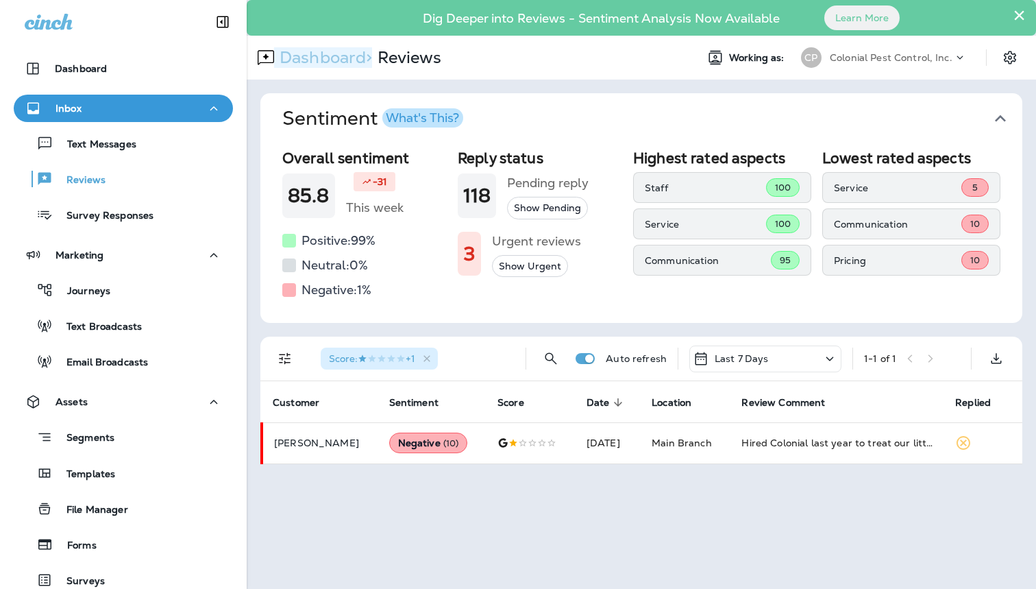
click at [317, 61] on p "Dashboard >" at bounding box center [323, 57] width 98 height 21
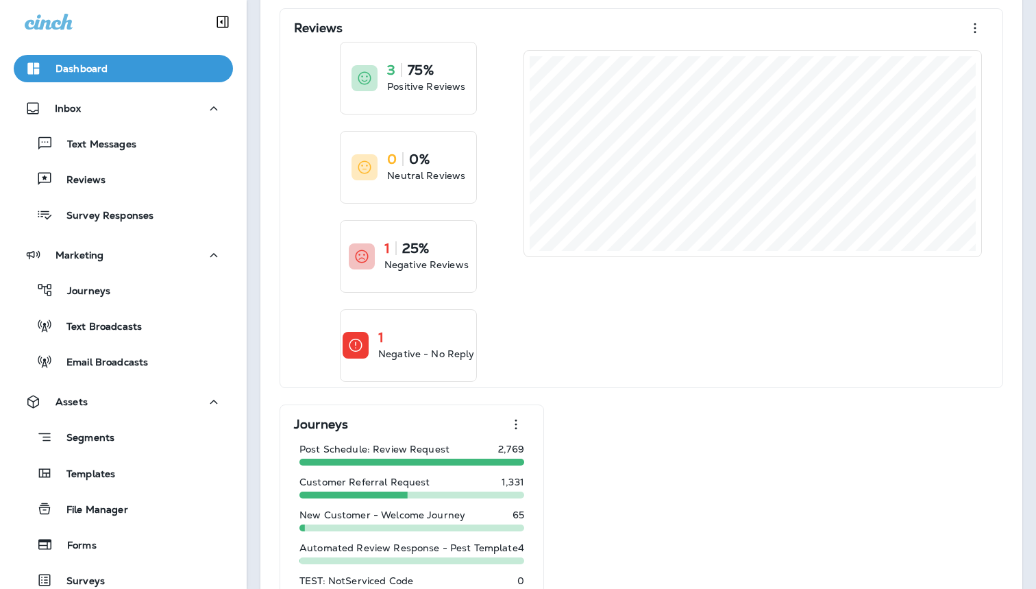
scroll to position [672, 0]
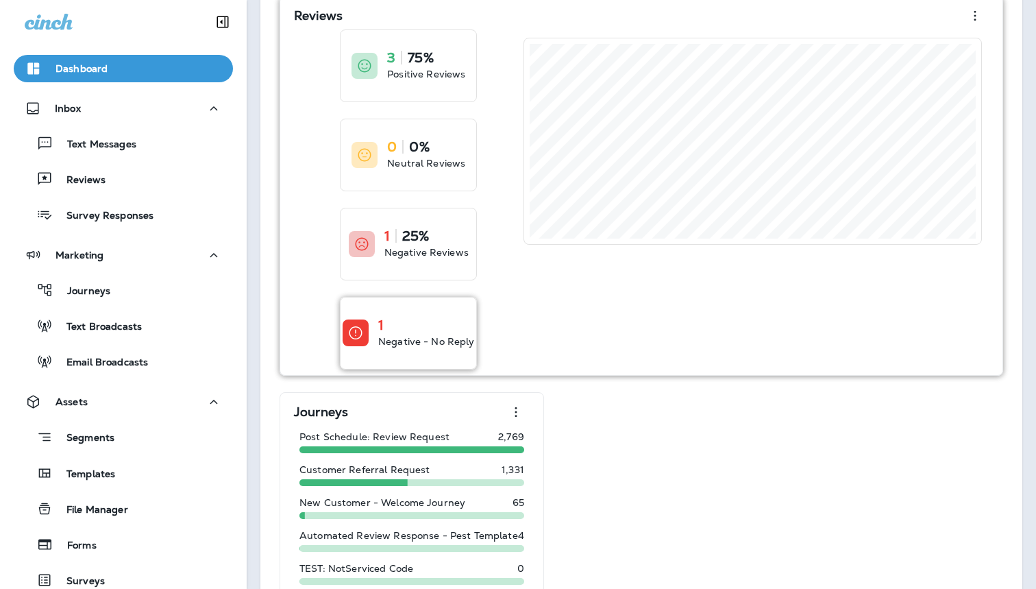
click at [419, 351] on div "1 Negative - No Reply" at bounding box center [409, 332] width 136 height 71
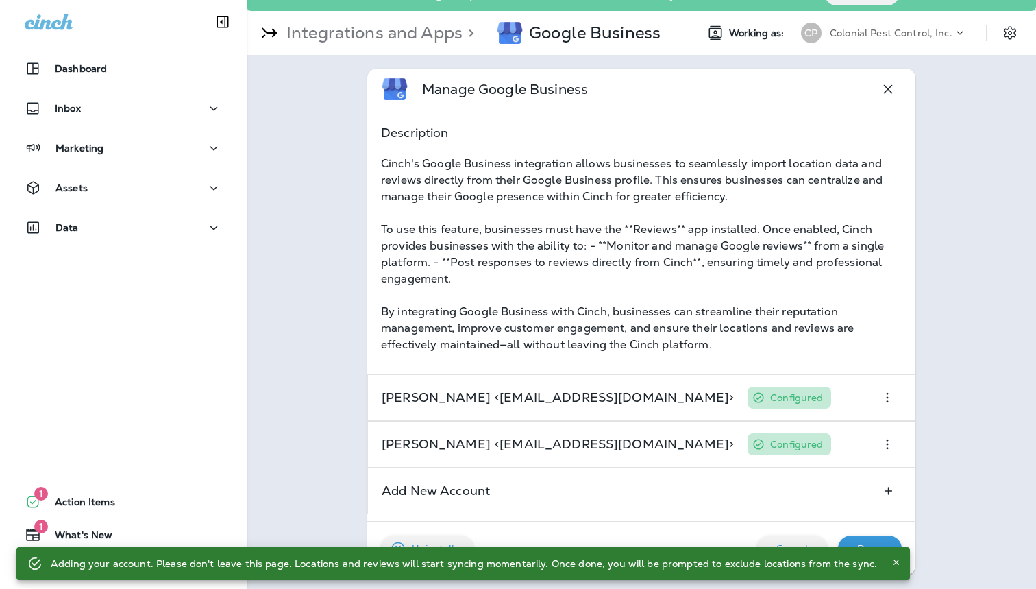
scroll to position [25, 0]
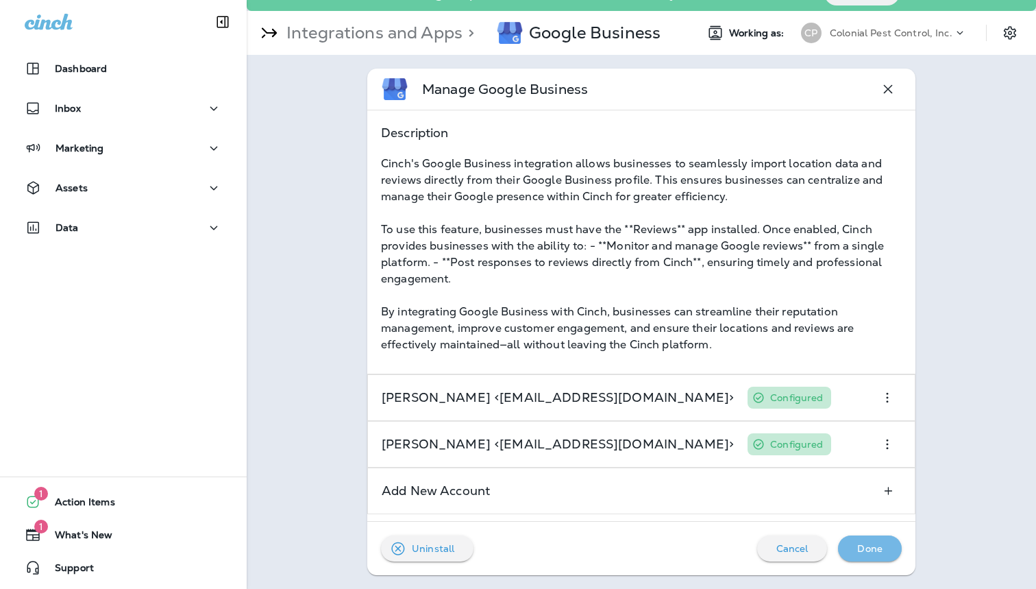
click at [884, 546] on div "Done" at bounding box center [870, 548] width 42 height 18
